Goal: Information Seeking & Learning: Check status

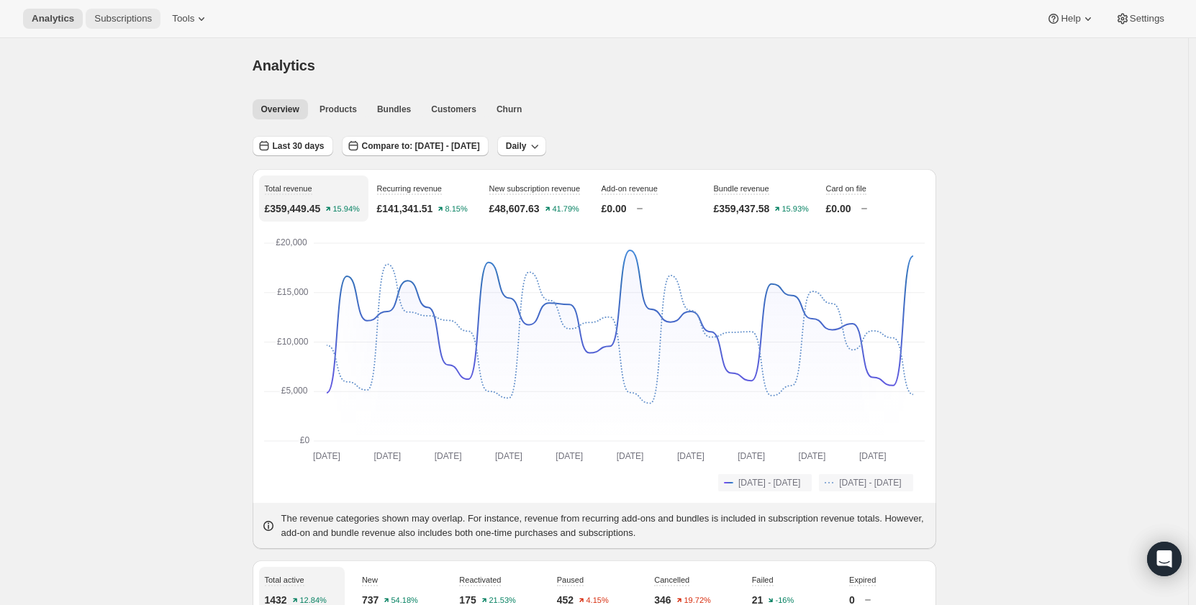
click at [122, 20] on span "Subscriptions" at bounding box center [123, 19] width 58 height 12
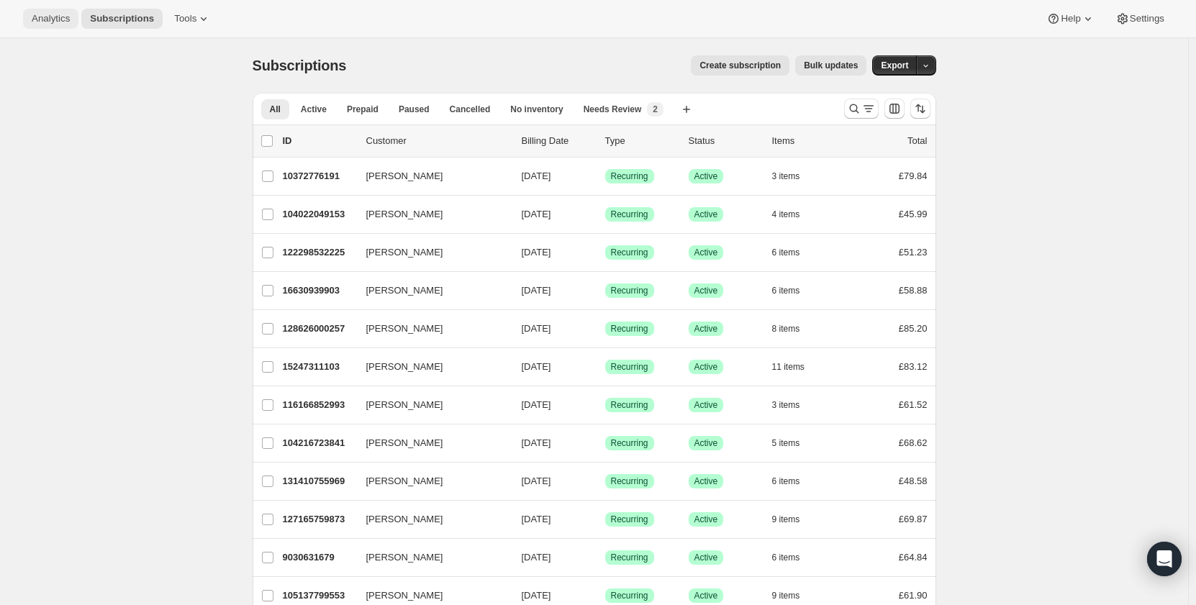
click at [57, 19] on span "Analytics" at bounding box center [51, 19] width 38 height 12
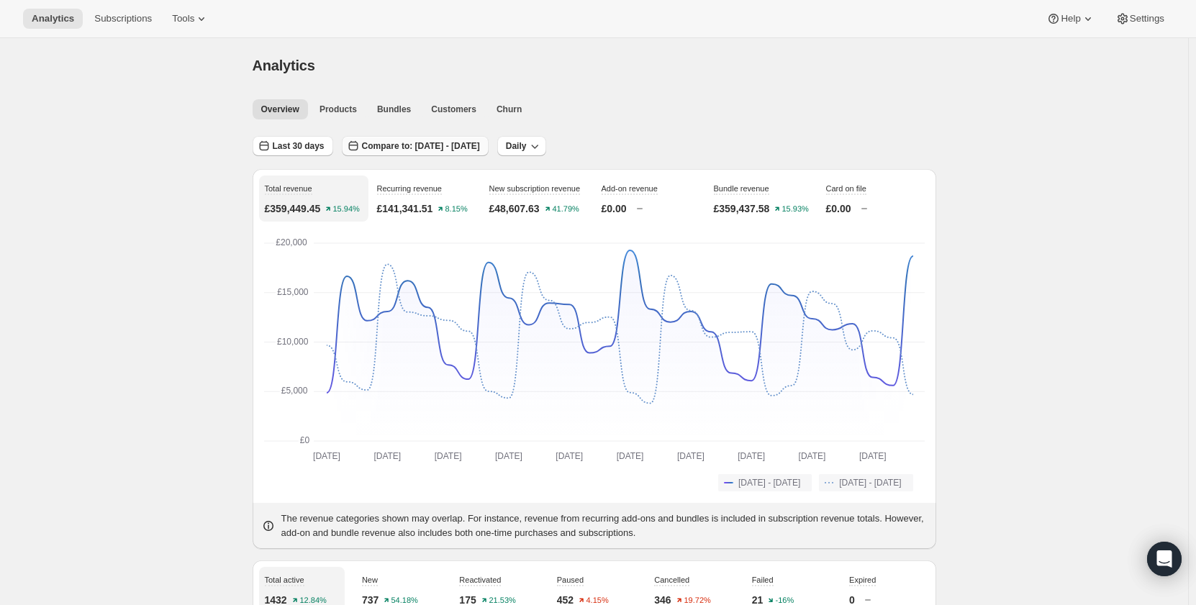
click at [396, 152] on button "Compare to: [DATE] - [DATE]" at bounding box center [415, 146] width 147 height 20
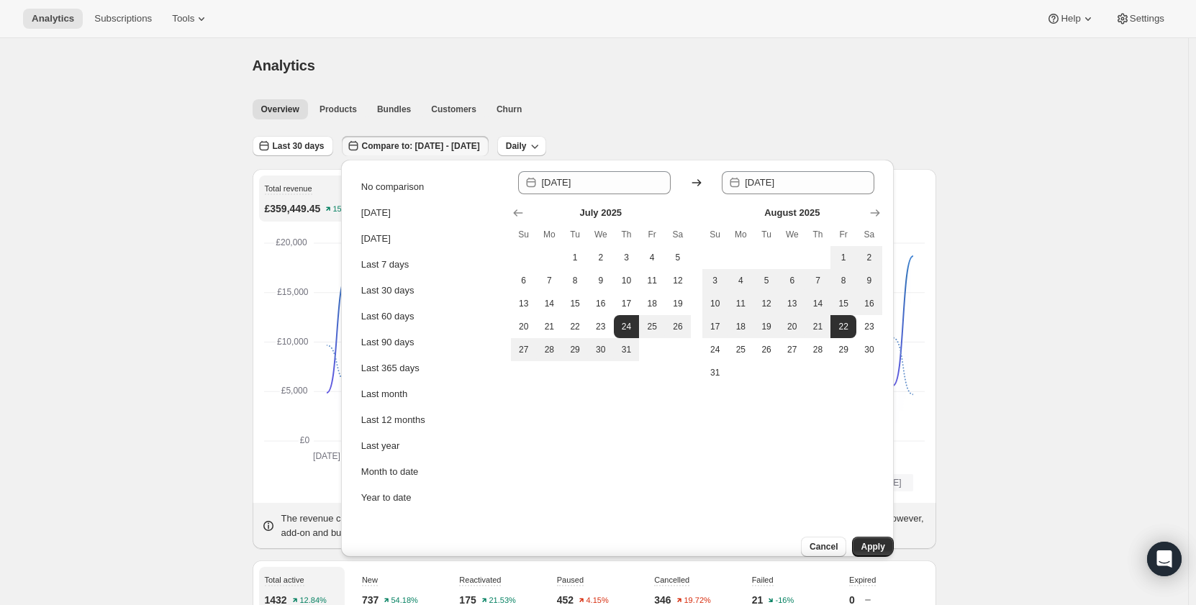
click at [396, 152] on button "Compare to: [DATE] - [DATE]" at bounding box center [415, 146] width 147 height 20
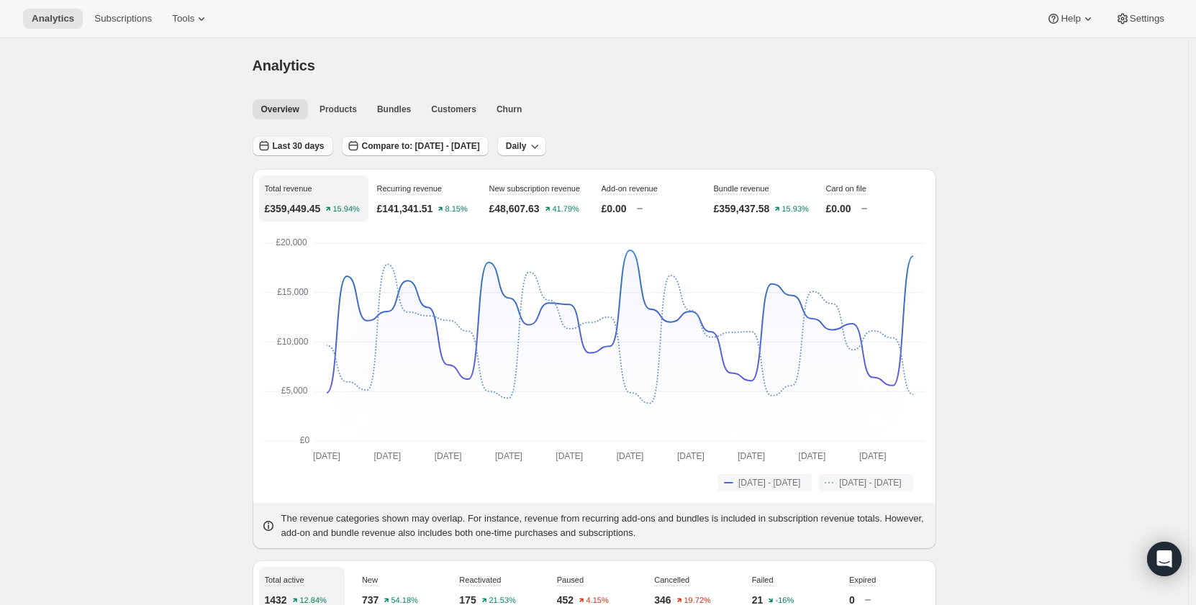
click at [309, 153] on button "Last 30 days" at bounding box center [293, 146] width 81 height 20
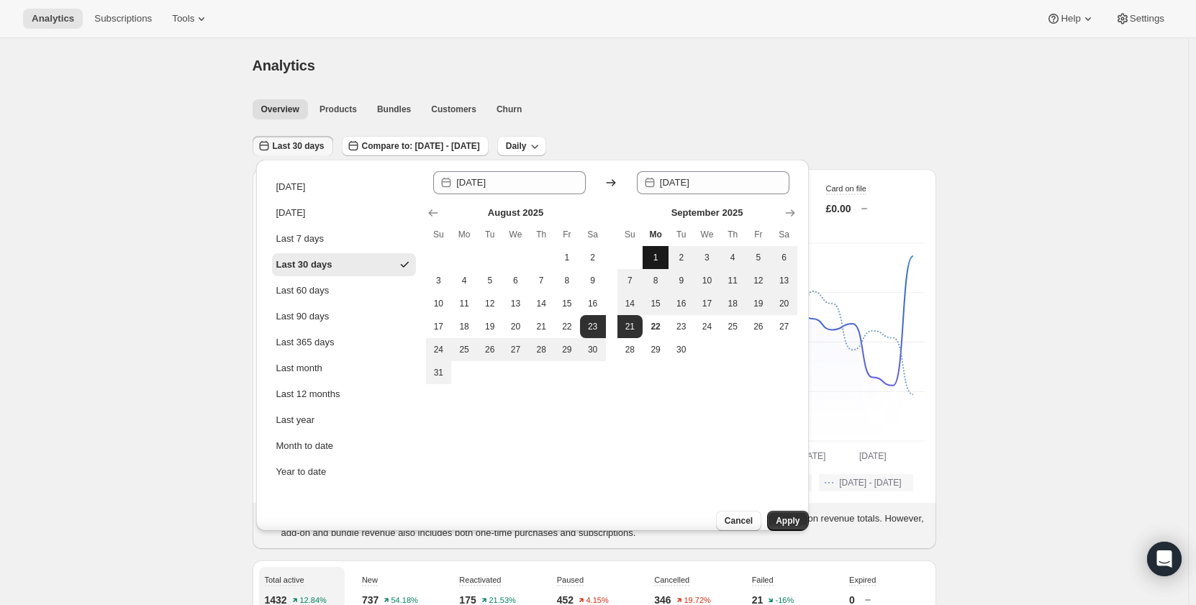
click at [655, 257] on span "1" at bounding box center [655, 258] width 14 height 12
type input "[DATE]"
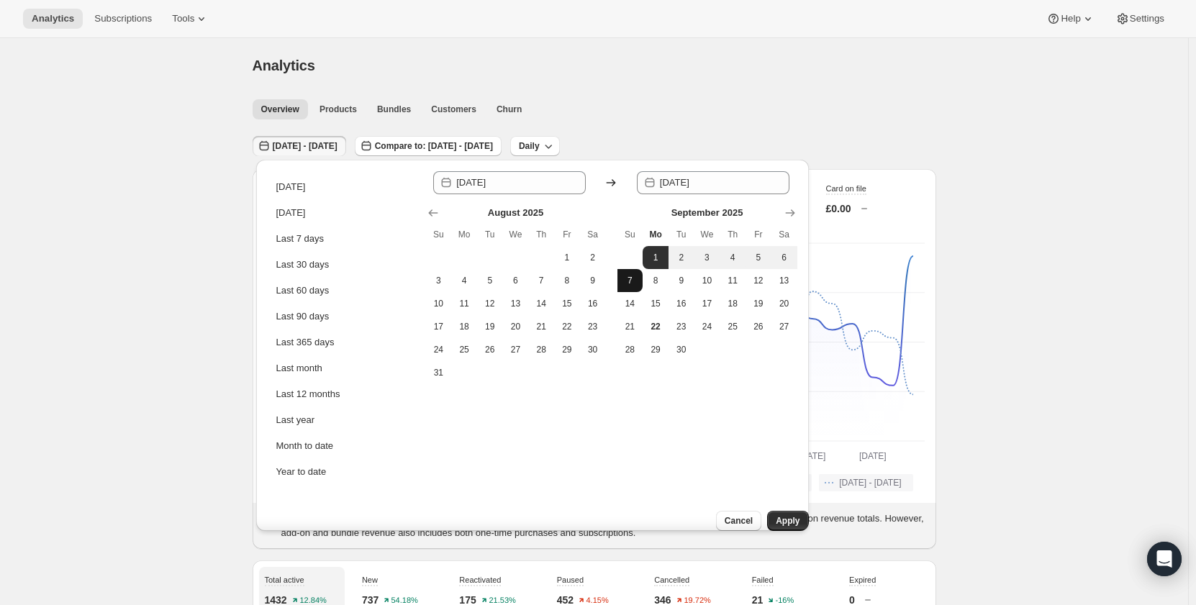
click at [635, 277] on span "7" at bounding box center [630, 281] width 14 height 12
type input "[DATE]"
click at [771, 514] on button "Apply" at bounding box center [787, 521] width 41 height 20
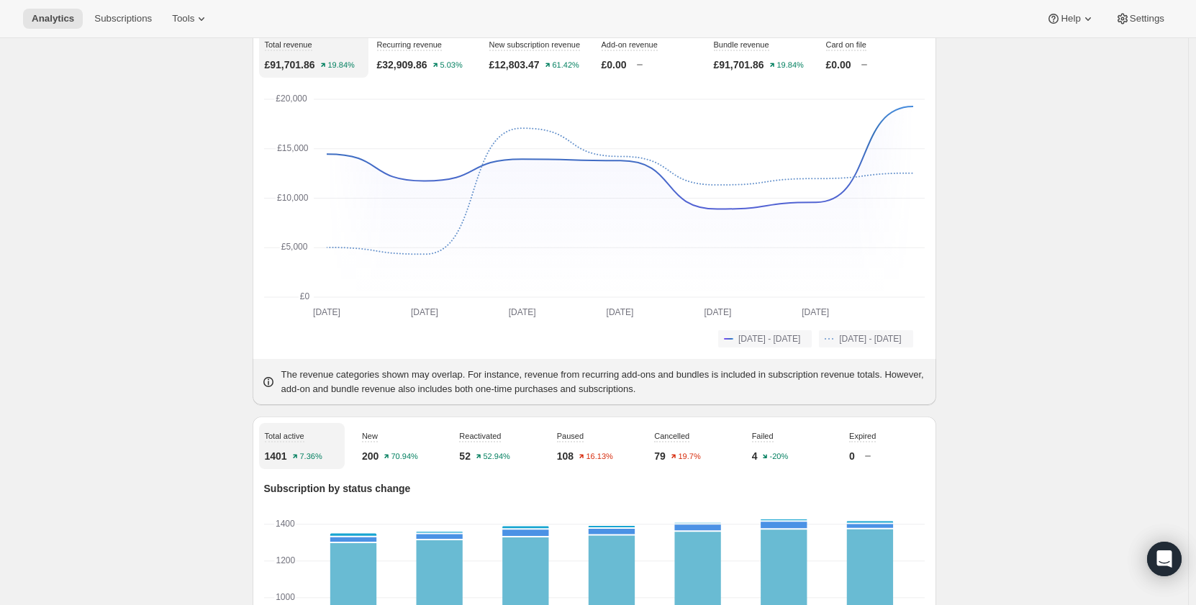
scroll to position [216, 0]
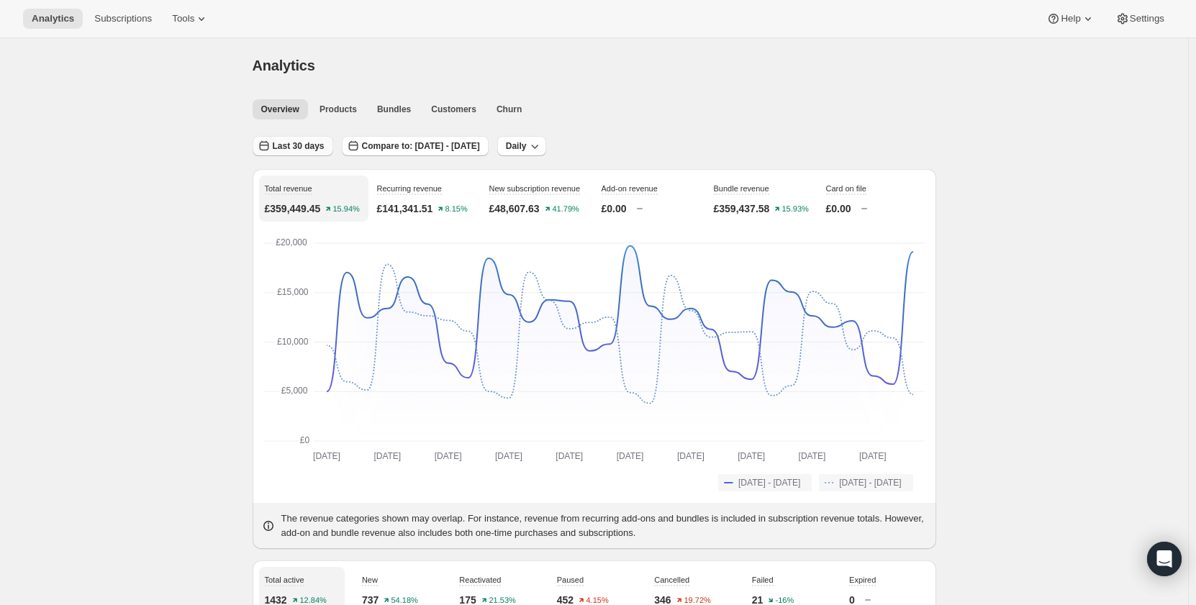
click at [296, 143] on span "Last 30 days" at bounding box center [299, 146] width 52 height 12
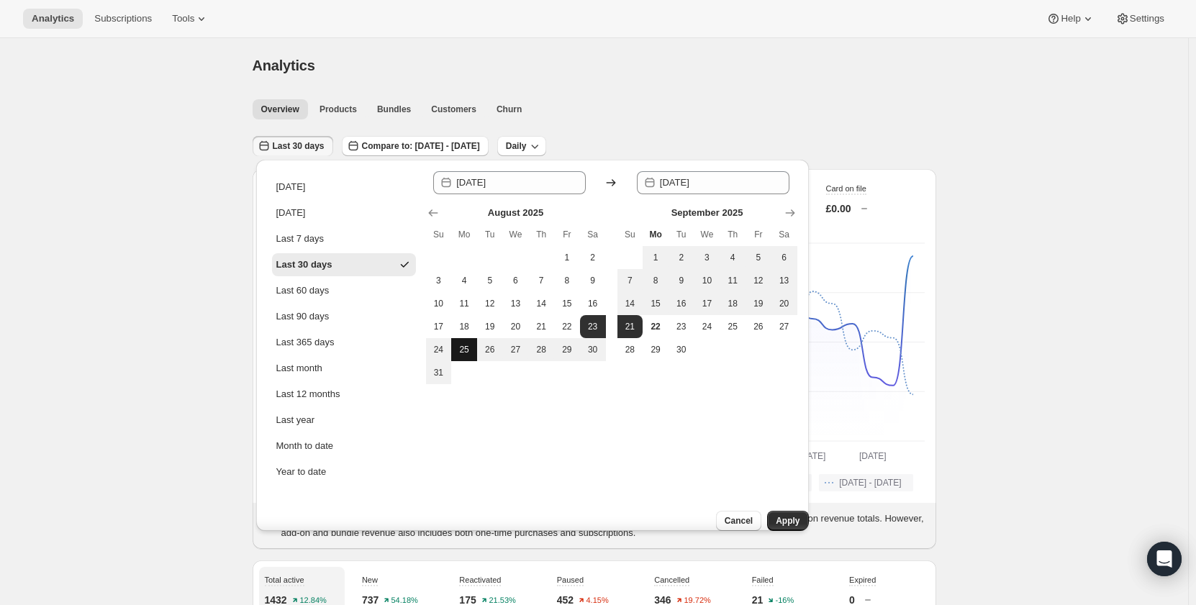
click at [463, 350] on span "25" at bounding box center [464, 350] width 14 height 12
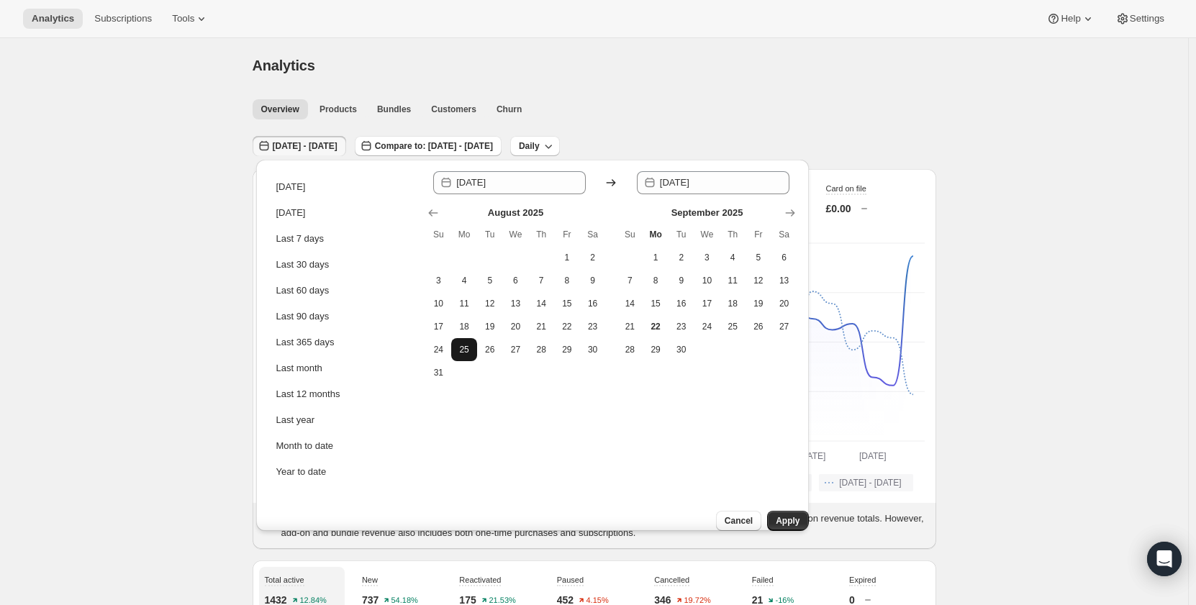
type input "[DATE]"
click at [439, 368] on span "31" at bounding box center [439, 373] width 14 height 12
type input "[DATE]"
click at [784, 515] on span "Apply" at bounding box center [788, 521] width 24 height 12
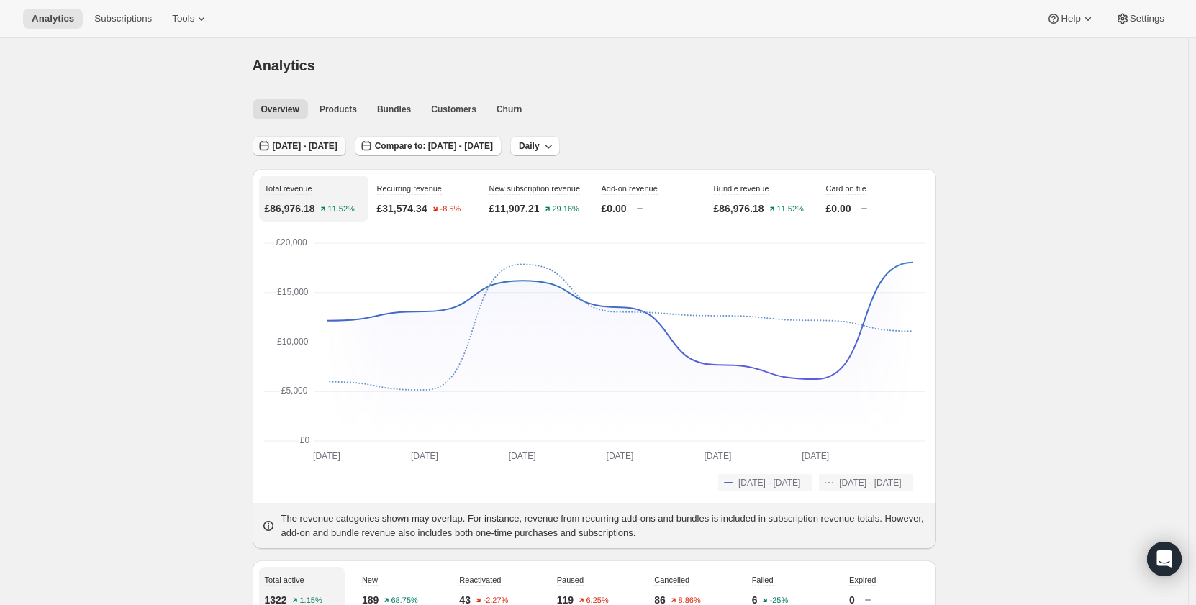
click at [320, 140] on button "[DATE] - [DATE]" at bounding box center [300, 146] width 94 height 20
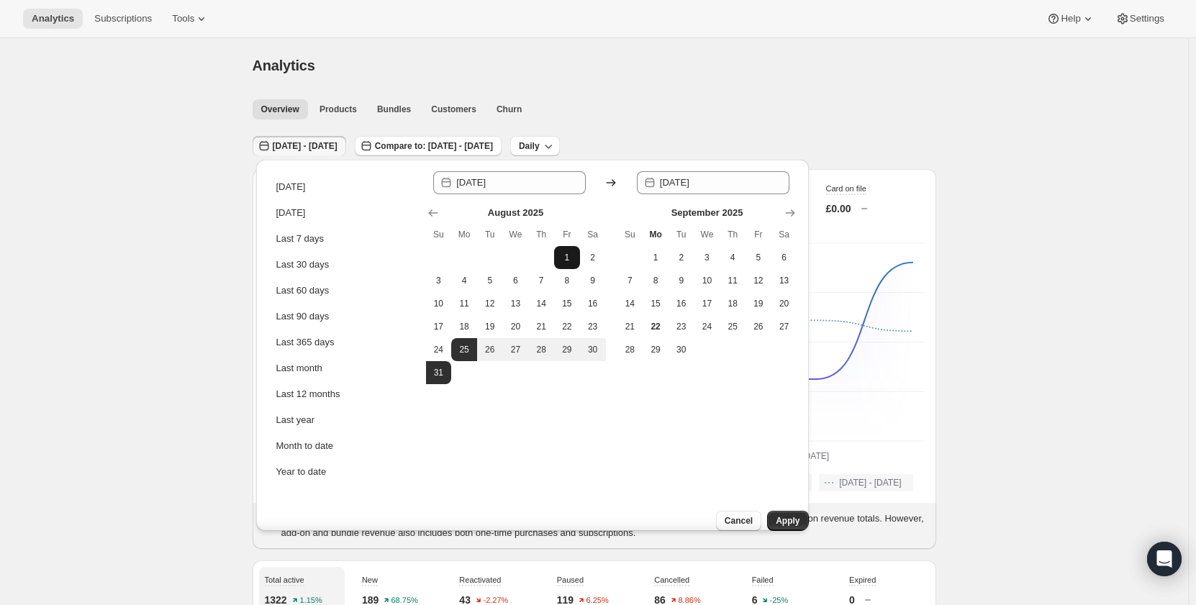
click at [561, 258] on span "1" at bounding box center [567, 258] width 14 height 12
type input "[DATE]"
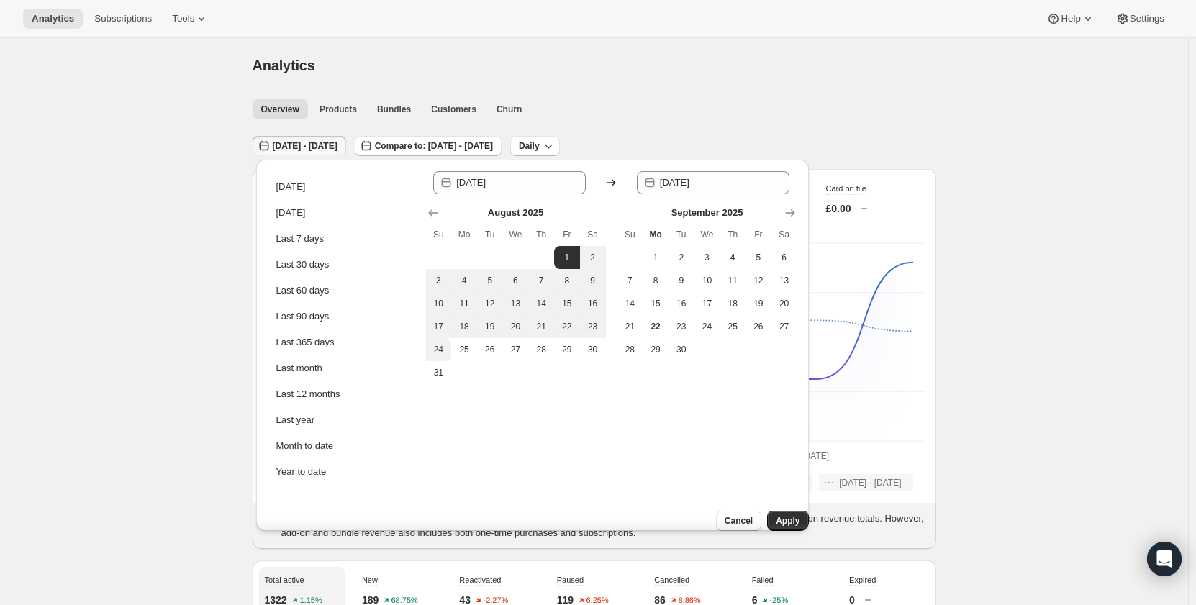
drag, startPoint x: 442, startPoint y: 366, endPoint x: 456, endPoint y: 368, distance: 14.6
click at [446, 366] on button "31" at bounding box center [439, 372] width 26 height 23
type input "[DATE]"
click at [776, 515] on span "Apply" at bounding box center [788, 521] width 24 height 12
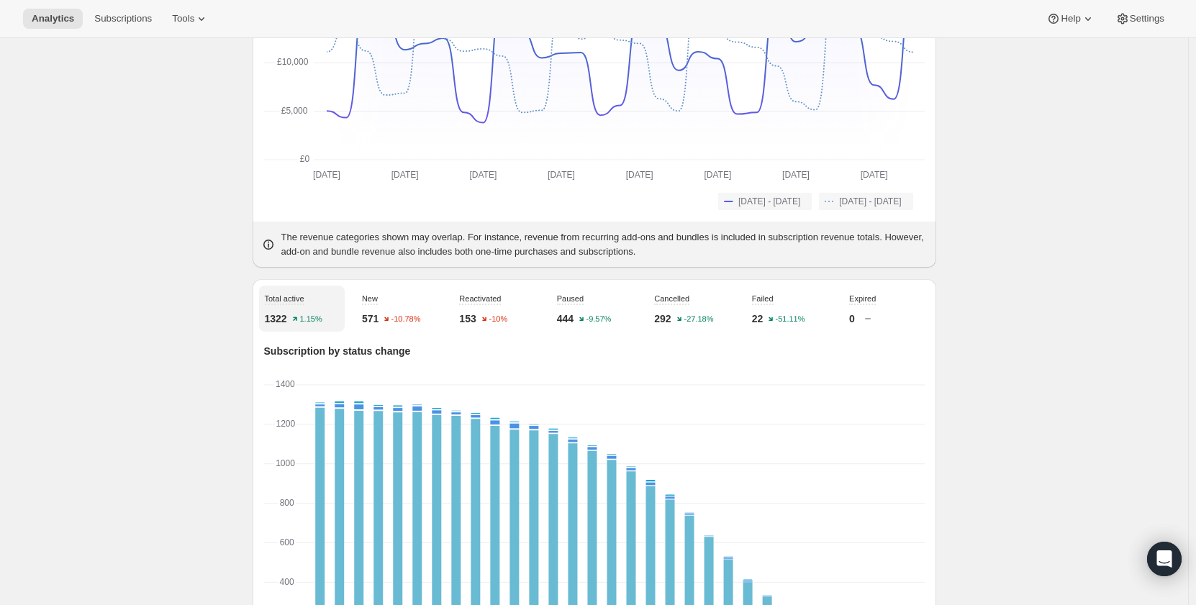
scroll to position [288, 0]
